Goal: Task Accomplishment & Management: Manage account settings

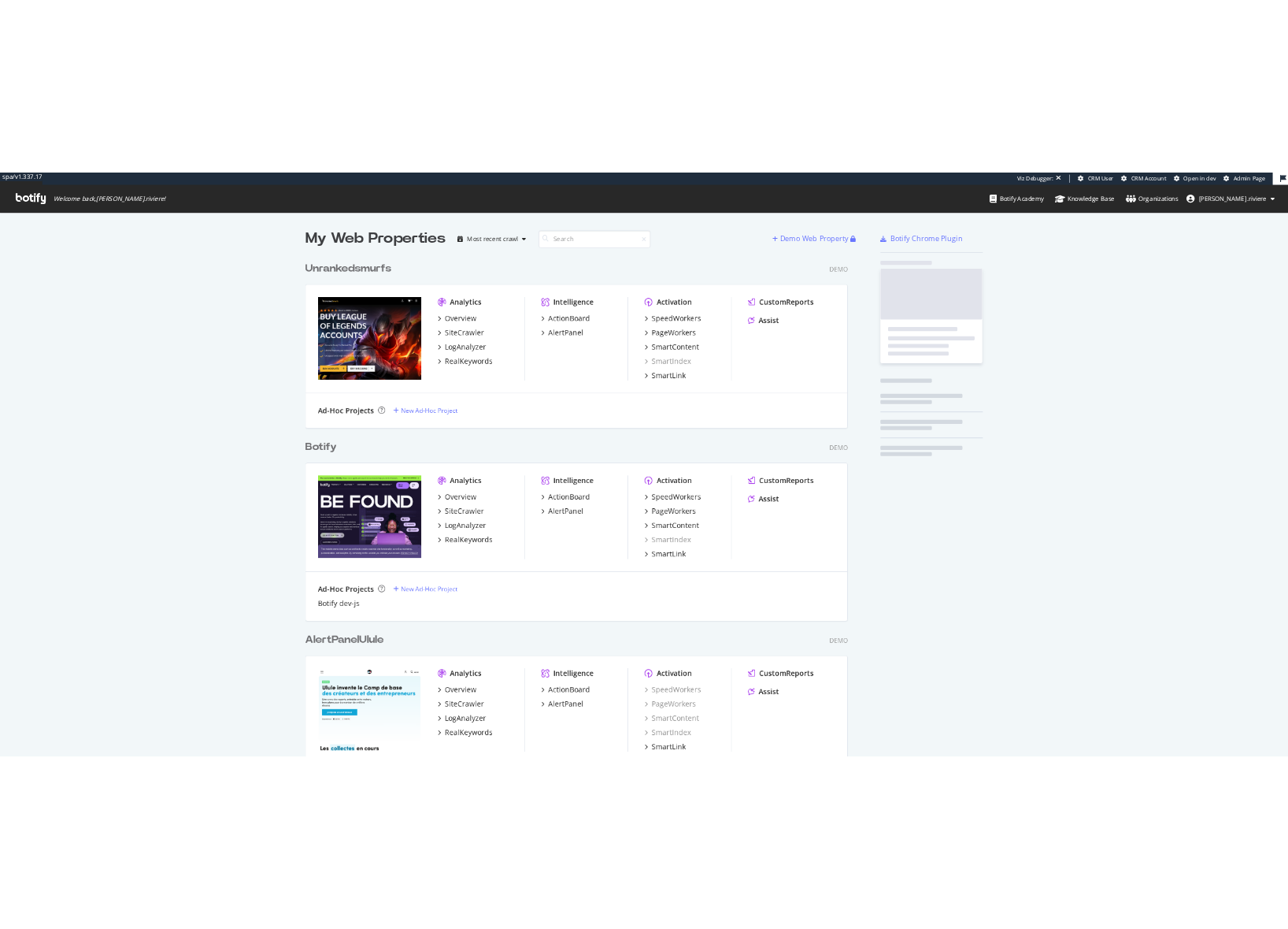
scroll to position [890, 1968]
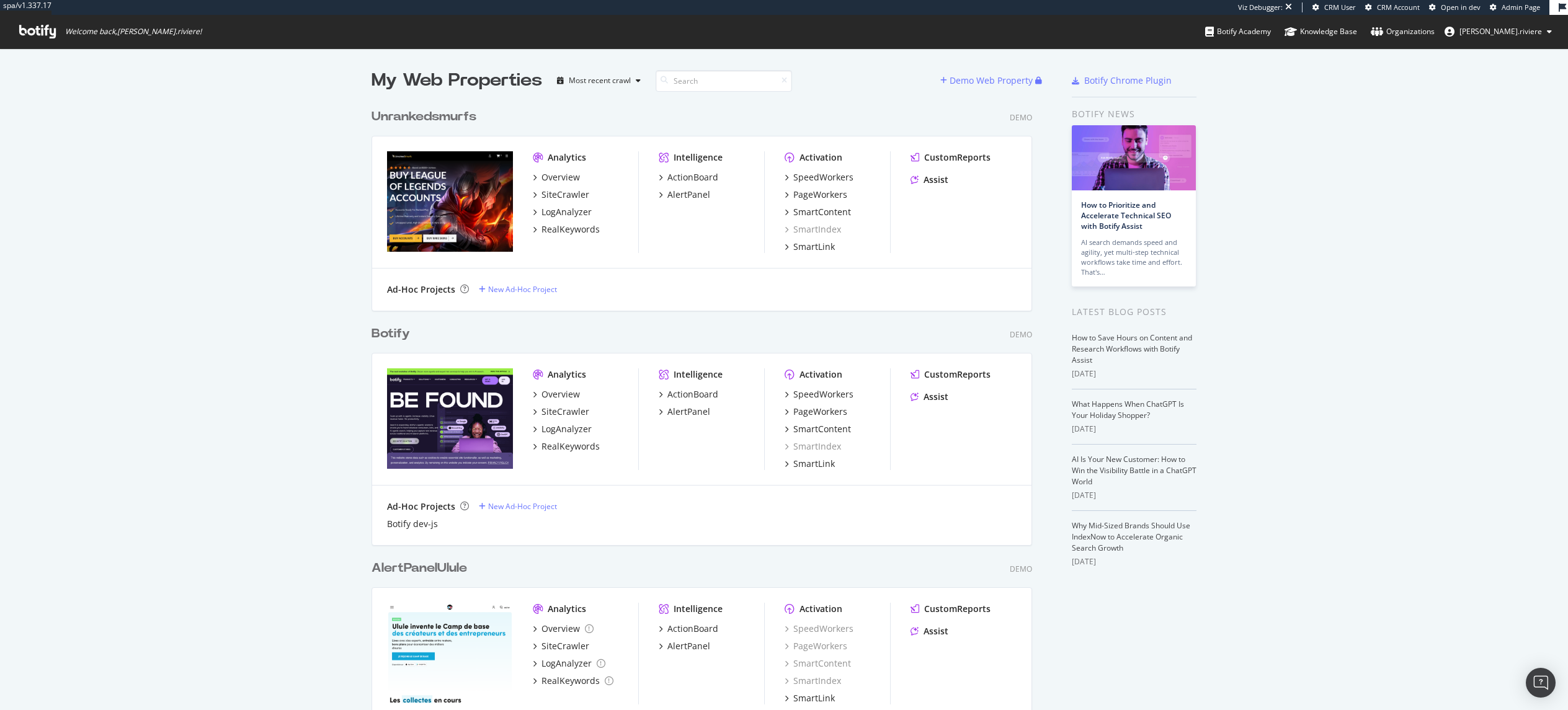
click at [1516, 5] on span "Admin Page" at bounding box center [1521, 7] width 38 height 9
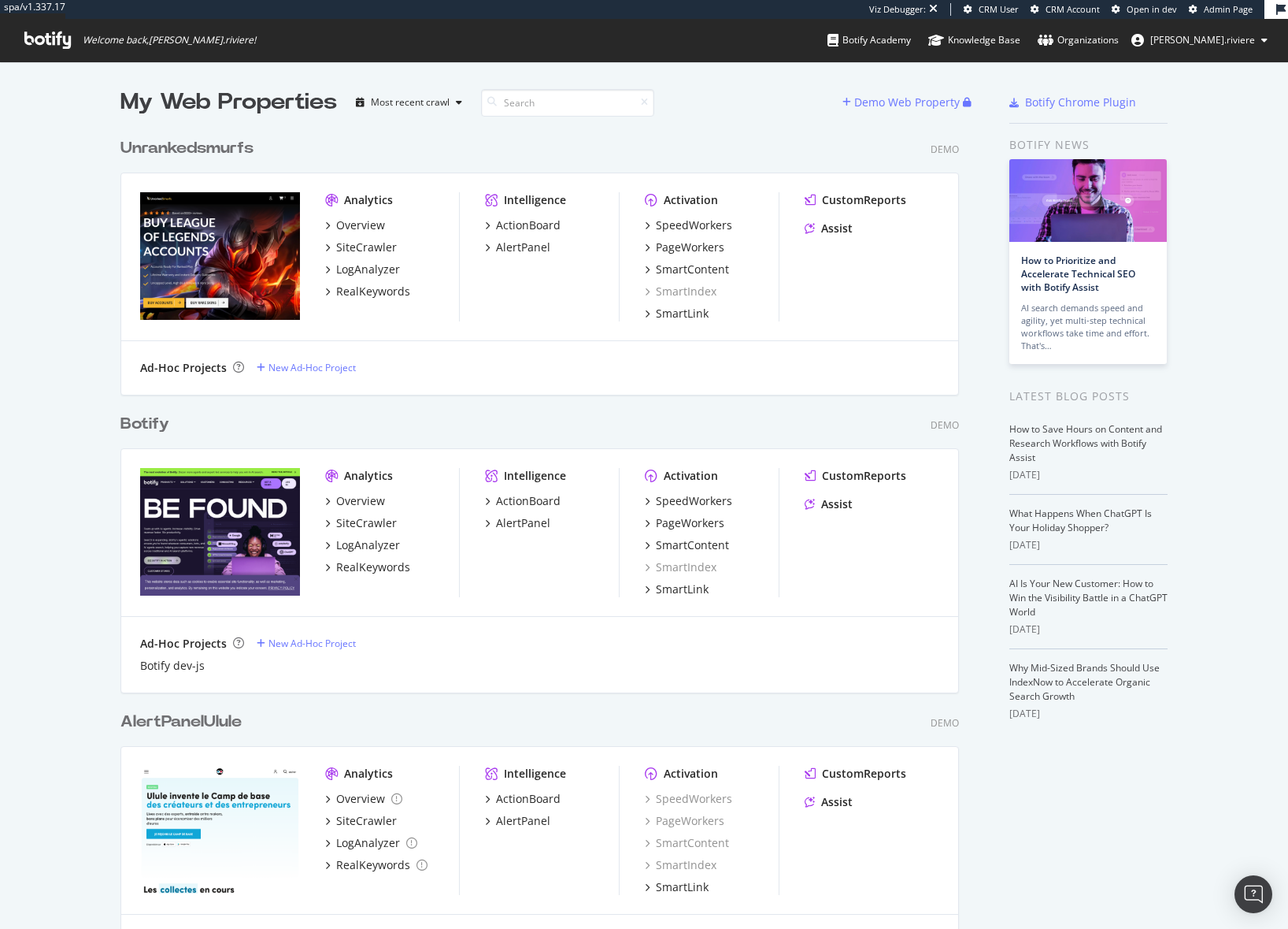
scroll to position [917, 1265]
click at [1225, 37] on span "[PERSON_NAME].riviere" at bounding box center [1202, 40] width 104 height 14
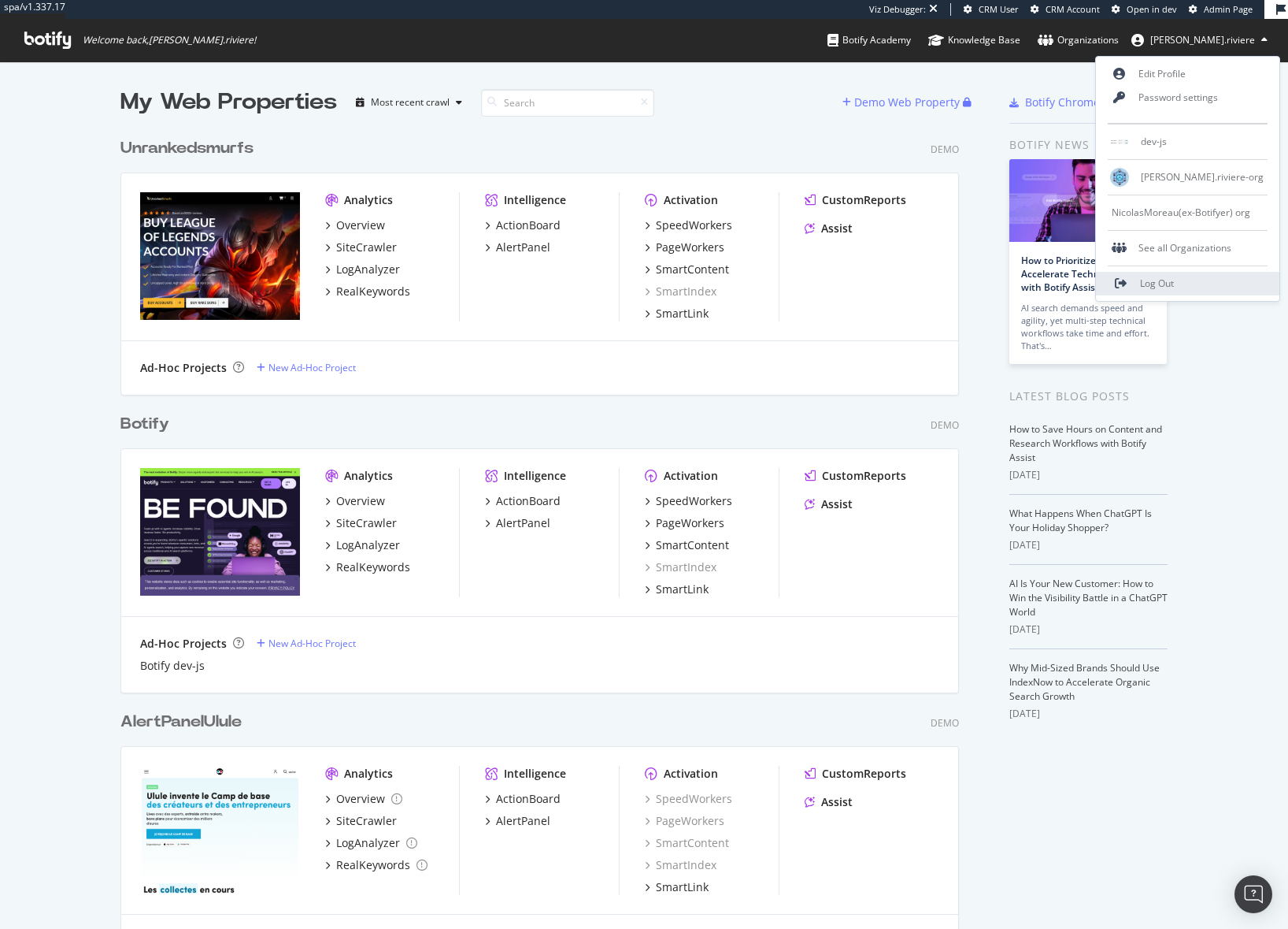
click at [1175, 284] on span "Log Out" at bounding box center [1157, 283] width 34 height 14
